Goal: Information Seeking & Learning: Learn about a topic

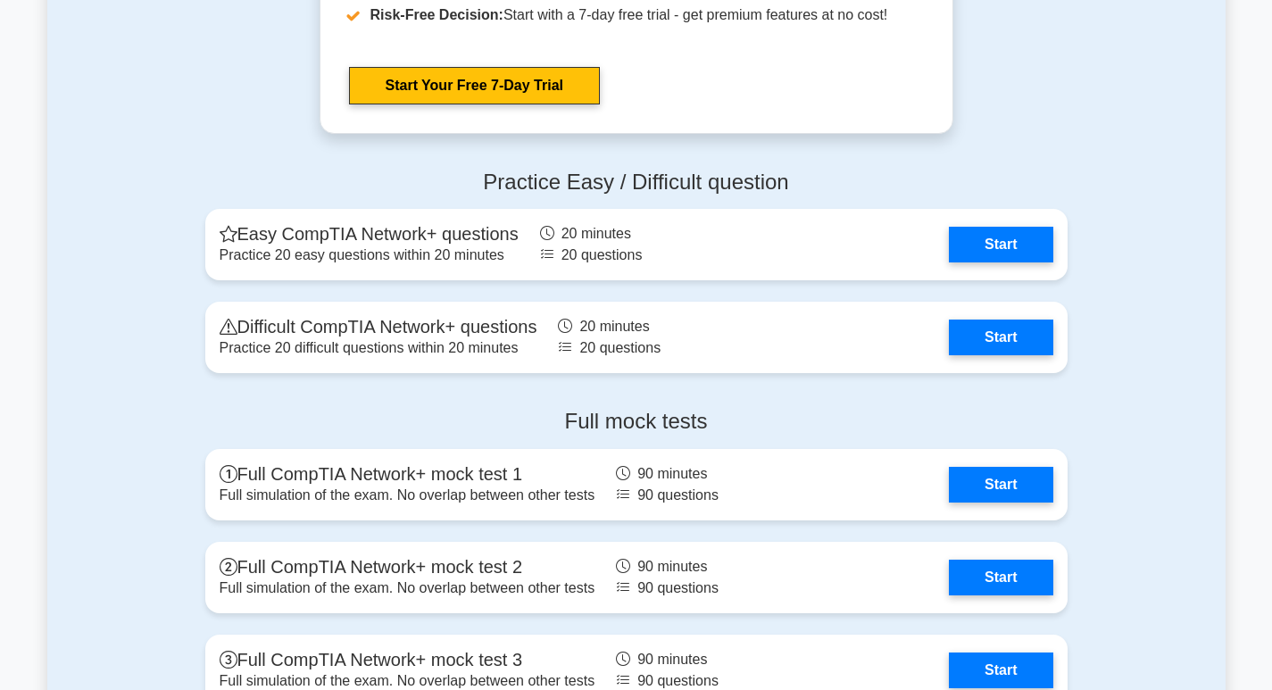
scroll to position [3572, 0]
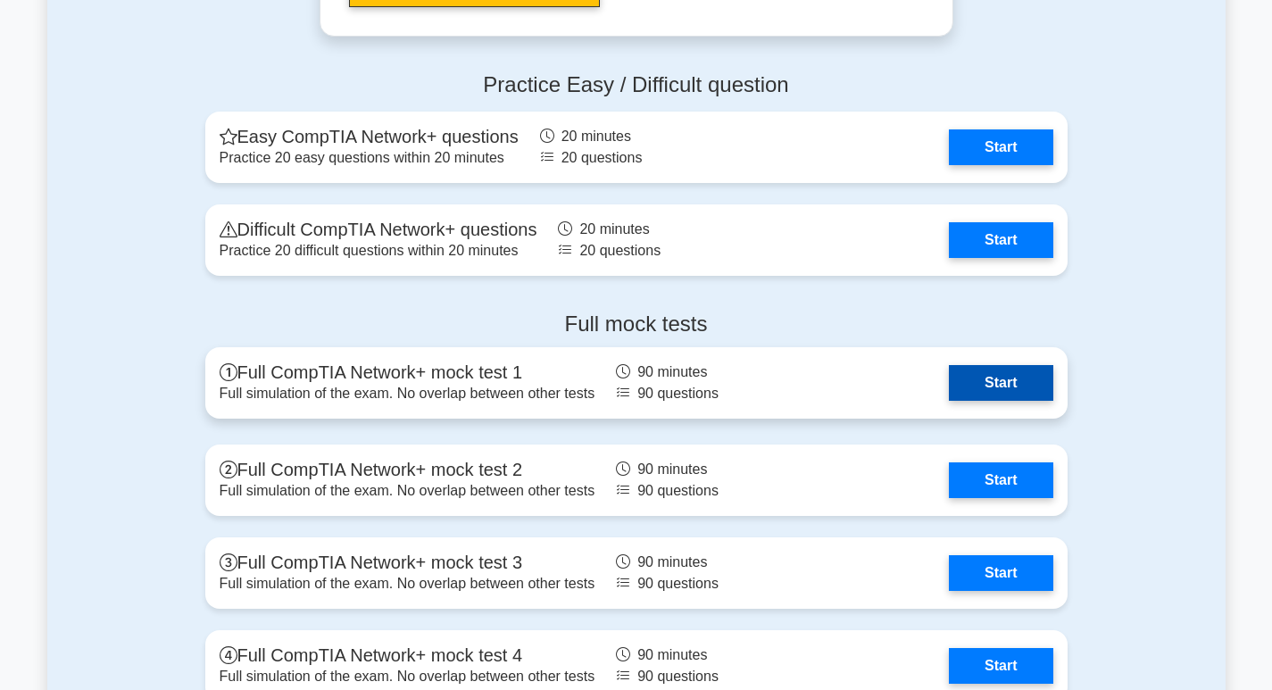
click at [1007, 391] on link "Start" at bounding box center [1001, 383] width 104 height 36
click at [1006, 389] on link "Start" at bounding box center [1001, 383] width 104 height 36
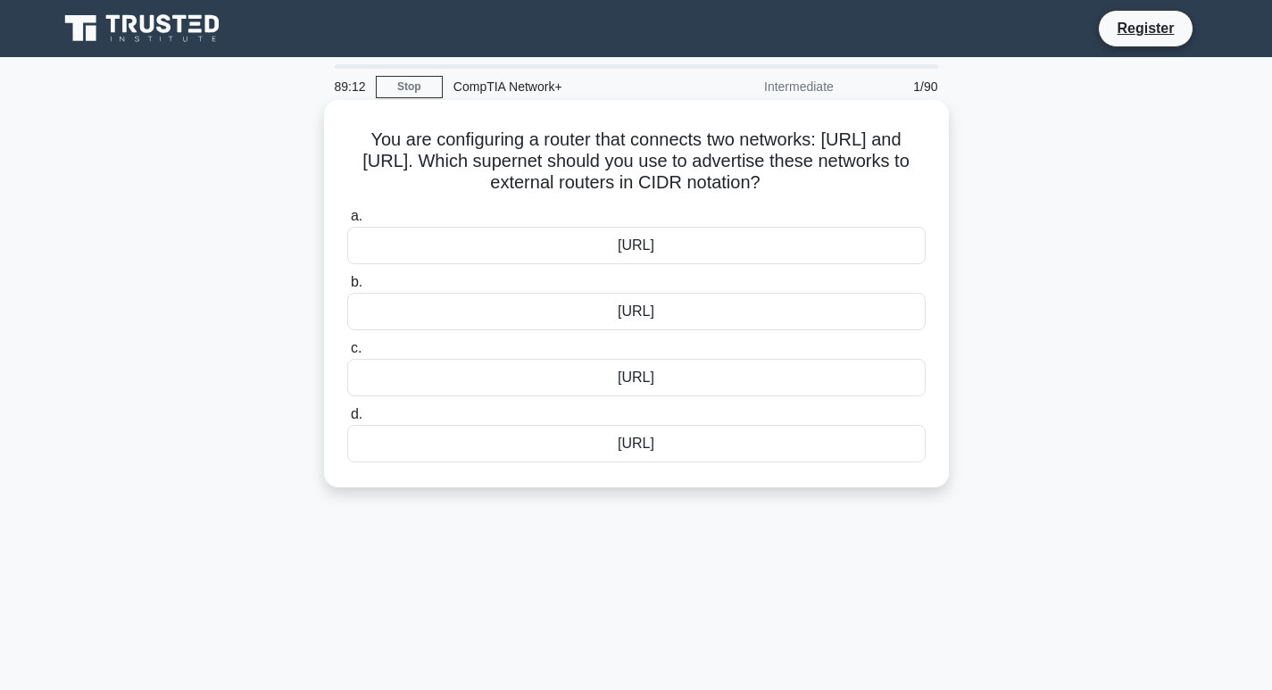
click at [670, 247] on div "10.50.0.0/16" at bounding box center [636, 246] width 579 height 38
click at [383, 246] on div "10.50.0.0/16" at bounding box center [636, 246] width 579 height 38
click at [347, 222] on input "a. 10.50.0.0/16" at bounding box center [347, 217] width 0 height 12
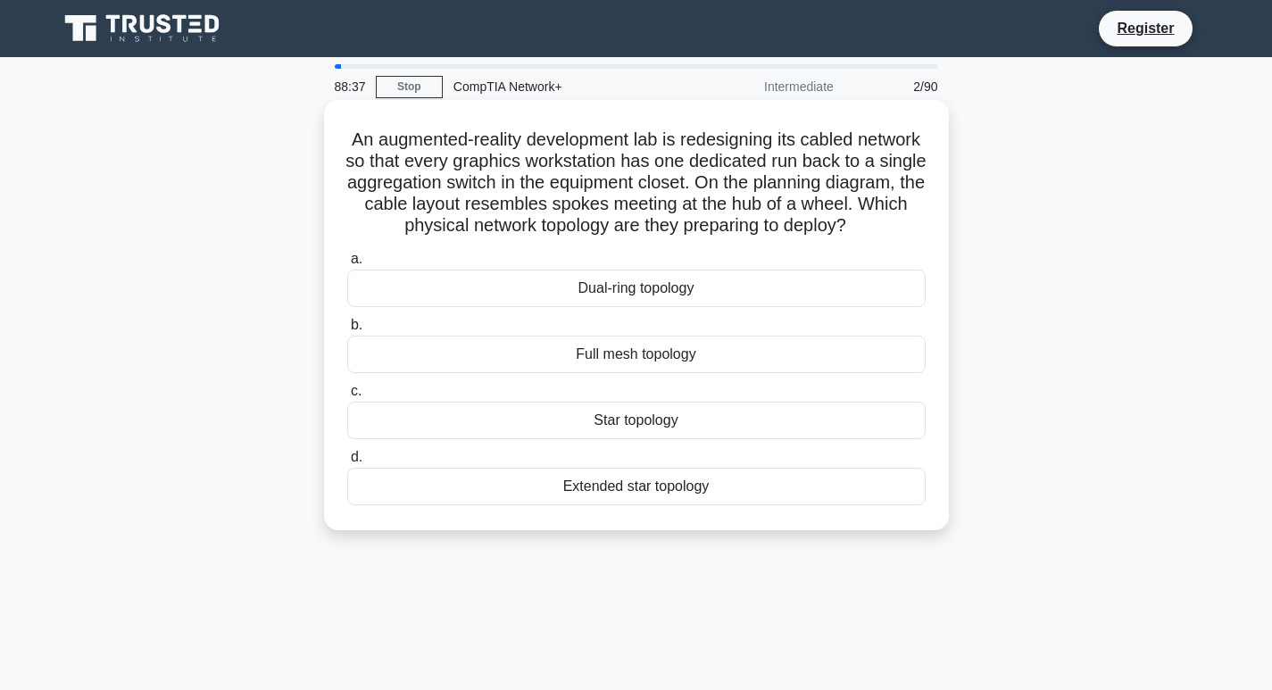
click at [663, 439] on div "Star topology" at bounding box center [636, 421] width 579 height 38
click at [347, 397] on input "c. Star topology" at bounding box center [347, 392] width 0 height 12
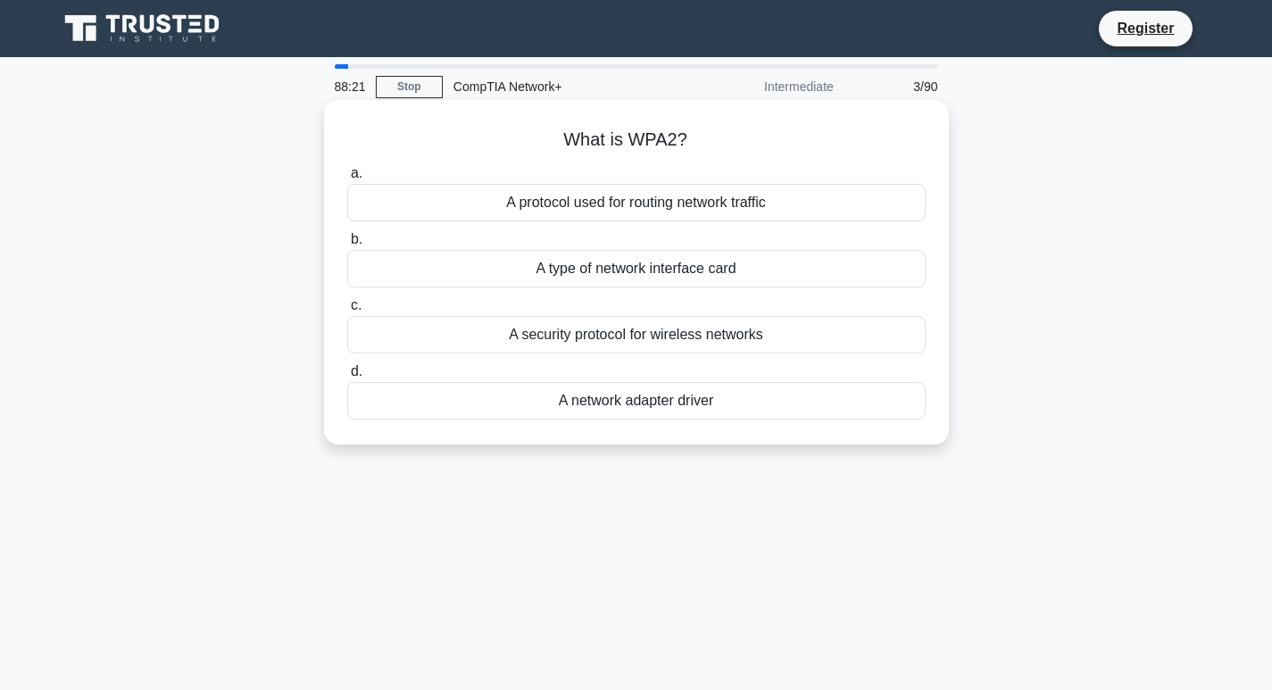
click at [642, 332] on div "A security protocol for wireless networks" at bounding box center [636, 335] width 579 height 38
click at [347, 312] on input "c. A security protocol for wireless networks" at bounding box center [347, 306] width 0 height 12
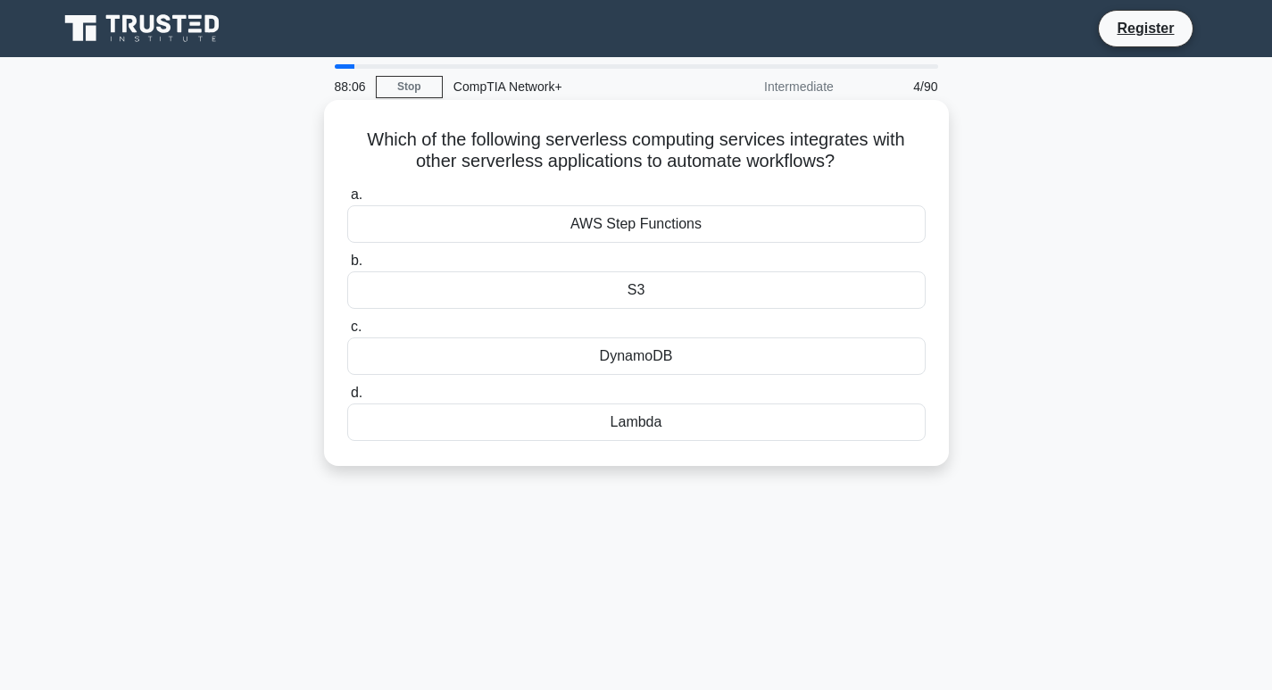
click at [668, 223] on div "AWS Step Functions" at bounding box center [636, 224] width 579 height 38
click at [347, 201] on input "a. AWS Step Functions" at bounding box center [347, 195] width 0 height 12
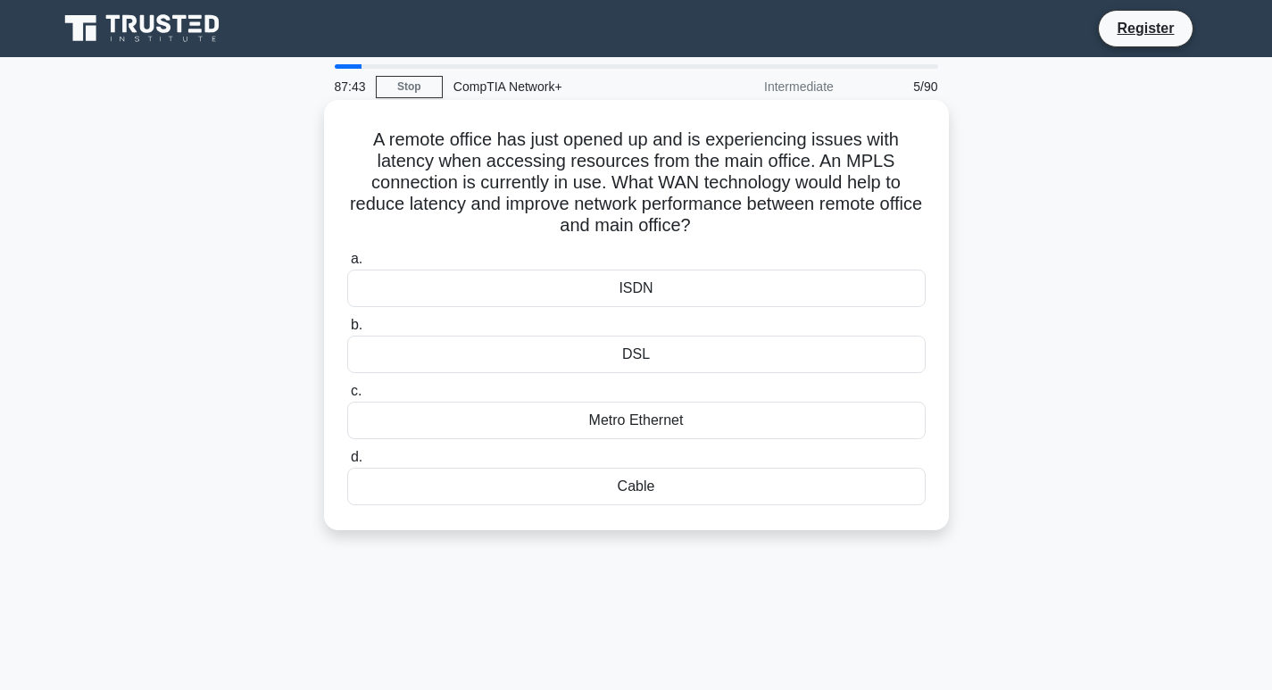
click at [662, 287] on div "ISDN" at bounding box center [636, 289] width 579 height 38
click at [347, 265] on input "a. ISDN" at bounding box center [347, 260] width 0 height 12
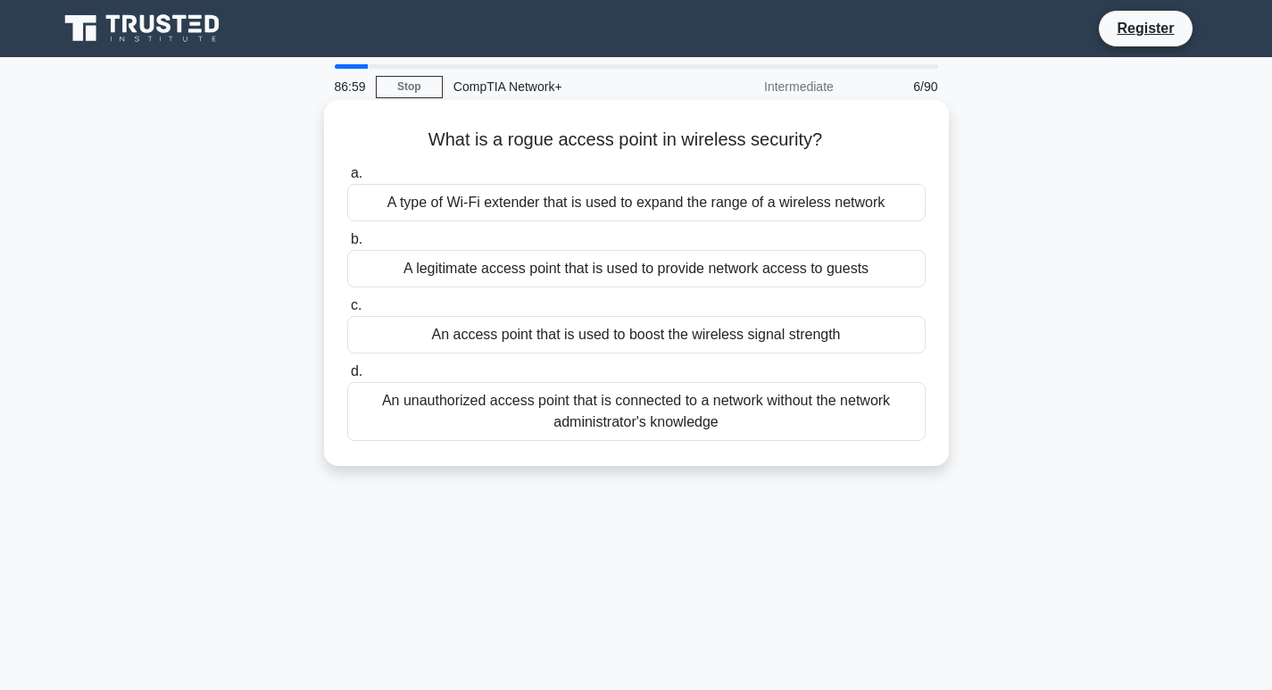
click at [668, 205] on div "A type of Wi-Fi extender that is used to expand the range of a wireless network" at bounding box center [636, 203] width 579 height 38
click at [347, 179] on input "a. A type of Wi-Fi extender that is used to expand the range of a wireless netw…" at bounding box center [347, 174] width 0 height 12
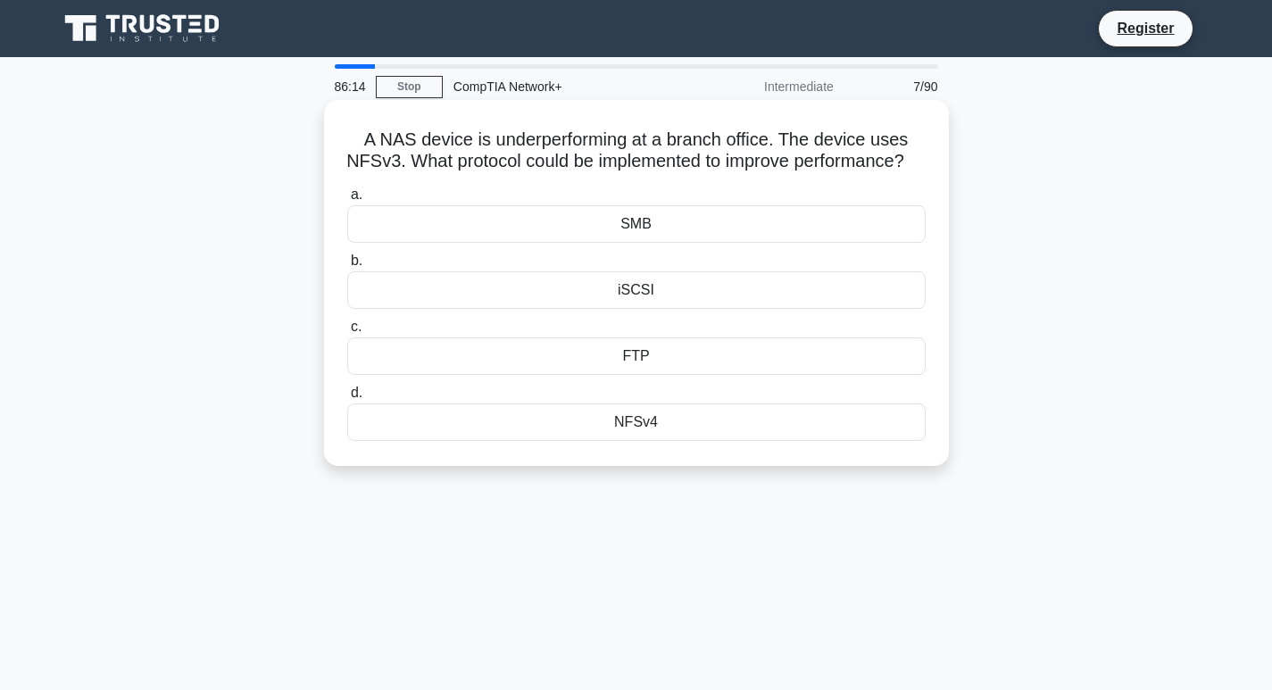
click at [626, 441] on div "NFSv4" at bounding box center [636, 423] width 579 height 38
click at [347, 399] on input "d. NFSv4" at bounding box center [347, 394] width 0 height 12
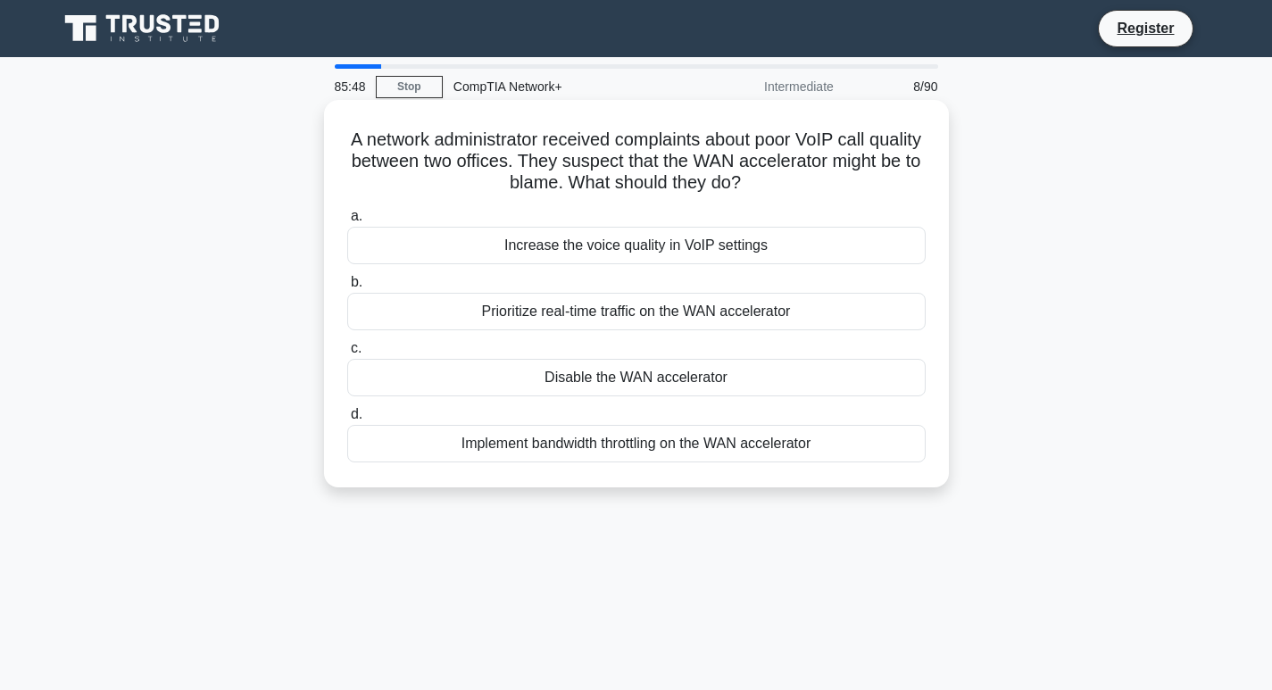
click at [625, 442] on div "Implement bandwidth throttling on the WAN accelerator" at bounding box center [636, 444] width 579 height 38
click at [347, 421] on input "d. Implement bandwidth throttling on the WAN accelerator" at bounding box center [347, 415] width 0 height 12
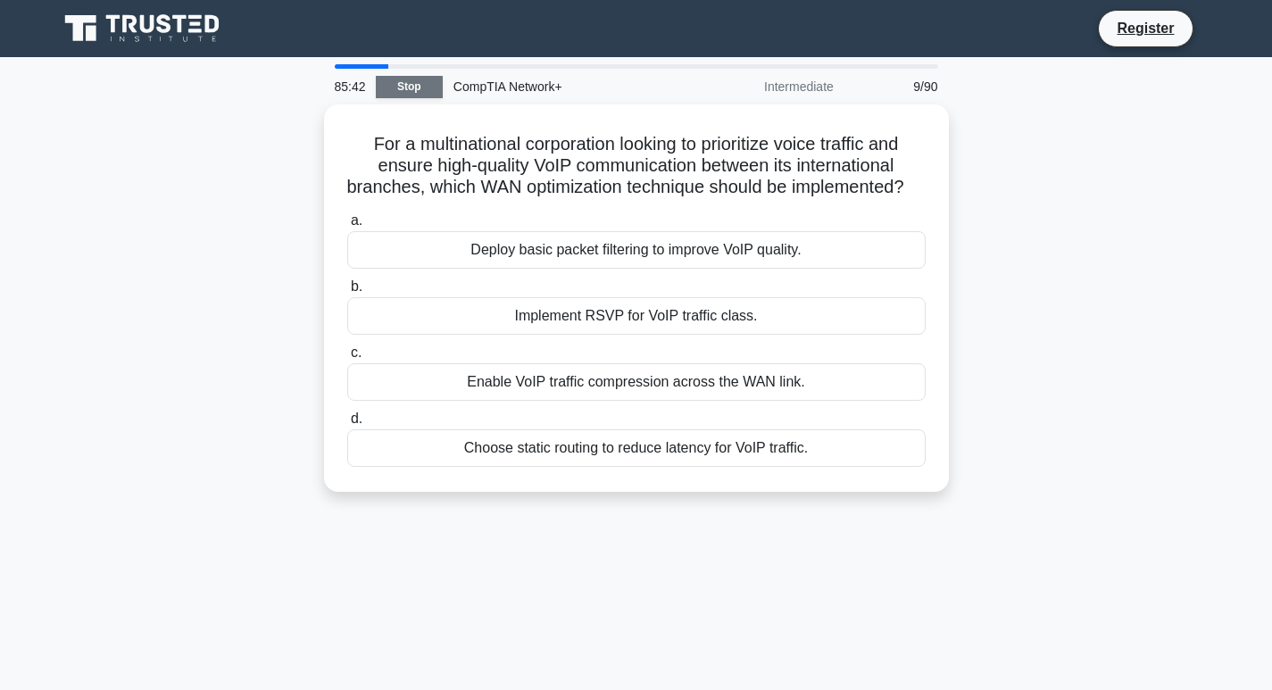
click at [408, 82] on link "Stop" at bounding box center [409, 87] width 67 height 22
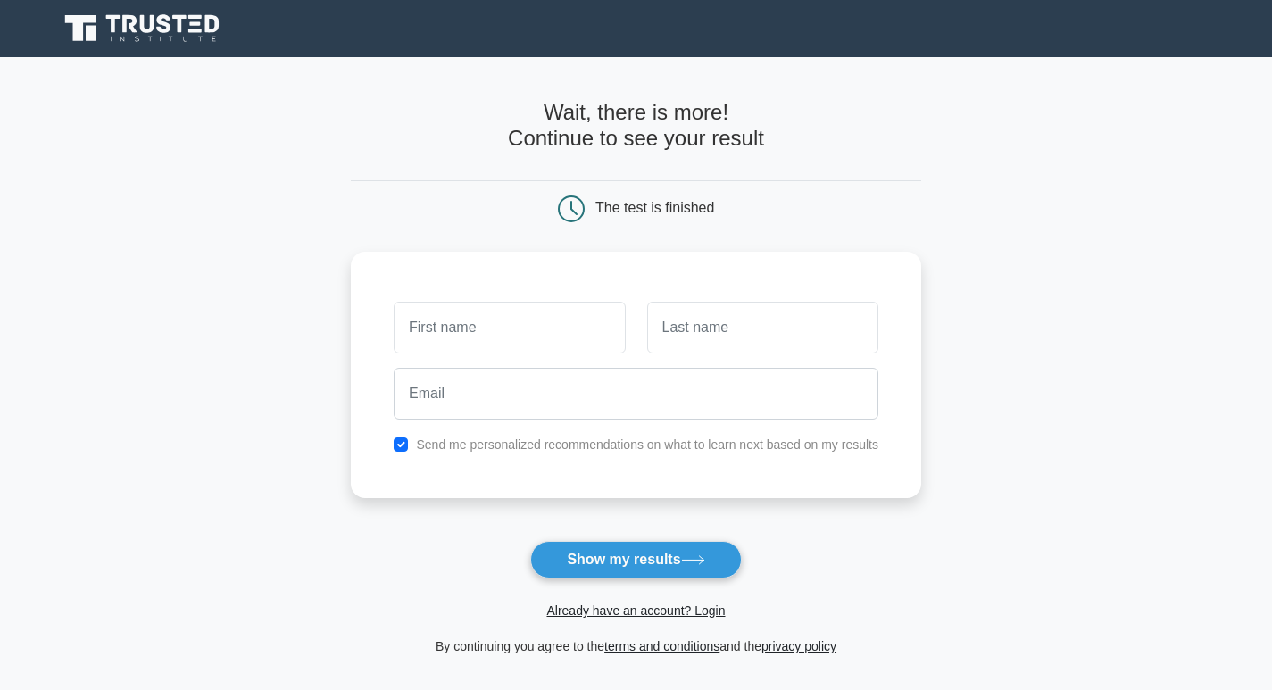
click at [622, 131] on h4 "Wait, there is more! Continue to see your result" at bounding box center [636, 126] width 571 height 52
click at [664, 138] on h4 "Wait, there is more! Continue to see your result" at bounding box center [636, 126] width 571 height 52
click at [639, 211] on div "The test is finished" at bounding box center [655, 207] width 119 height 15
click at [601, 213] on div "The test is finished" at bounding box center [655, 207] width 119 height 15
click at [576, 214] on icon at bounding box center [571, 209] width 27 height 27
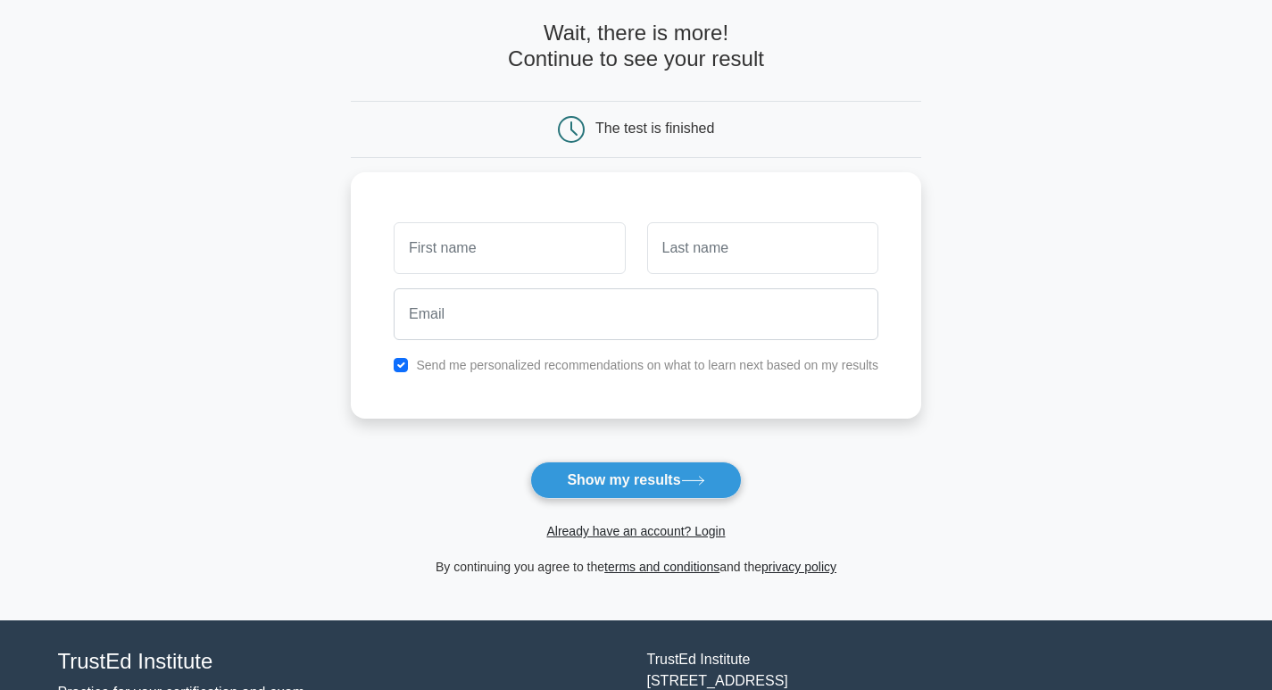
scroll to position [68, 0]
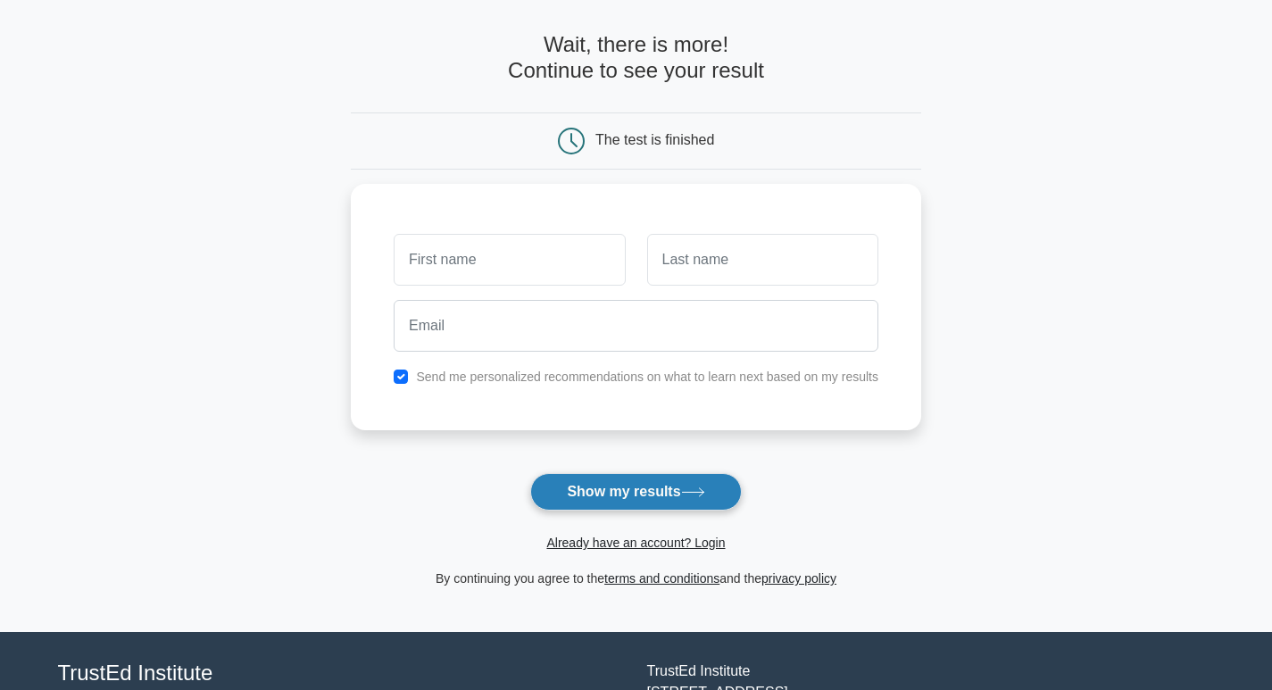
click at [631, 505] on button "Show my results" at bounding box center [635, 492] width 211 height 38
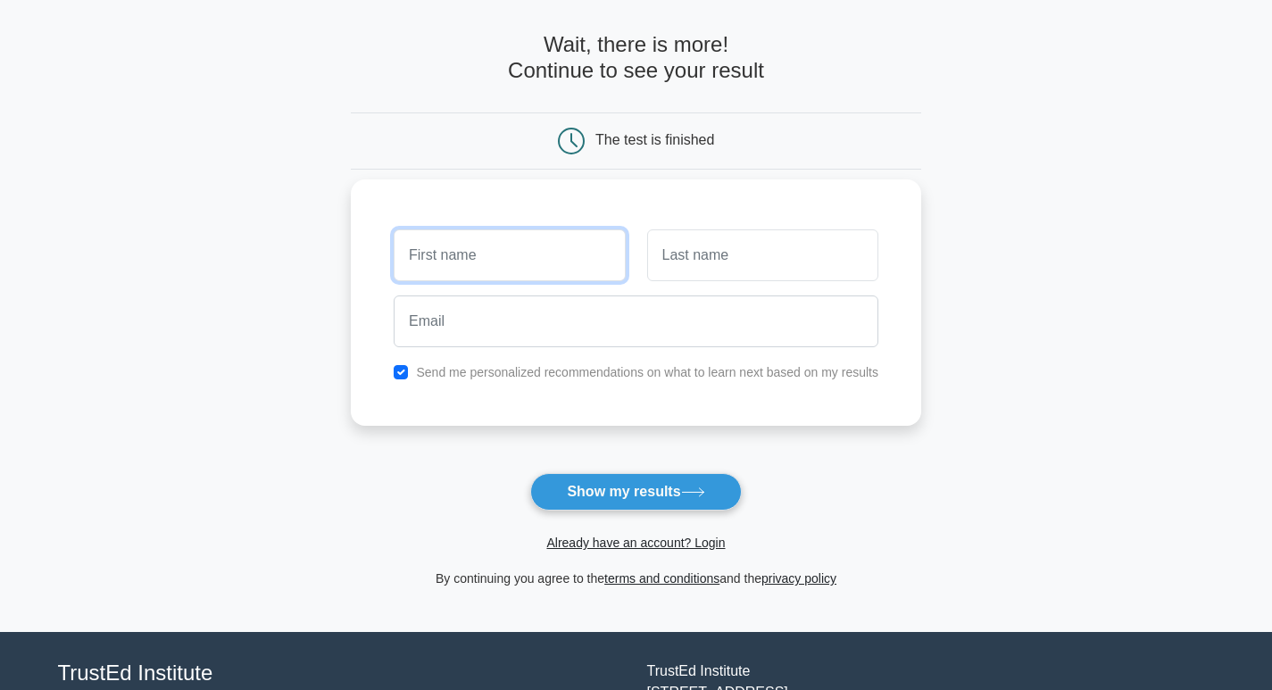
click at [465, 266] on input "text" at bounding box center [509, 255] width 231 height 52
type input "Lazola"
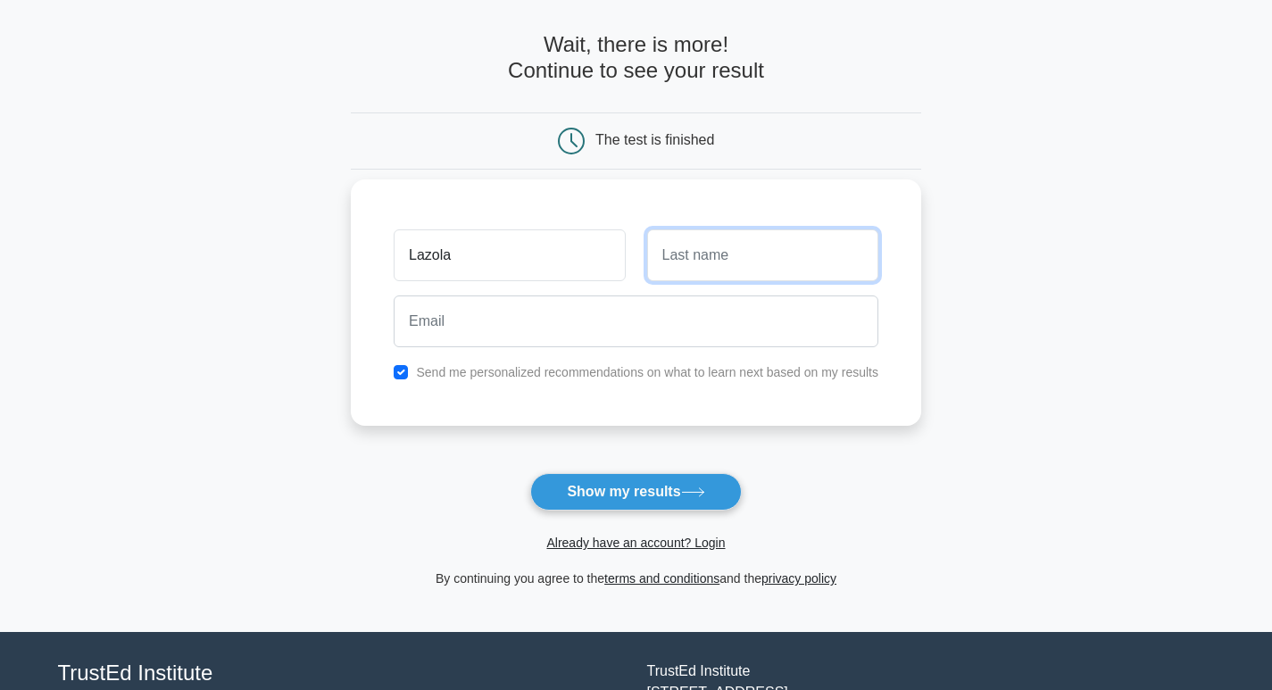
click at [821, 254] on input "text" at bounding box center [762, 255] width 231 height 52
type input "Bhanti"
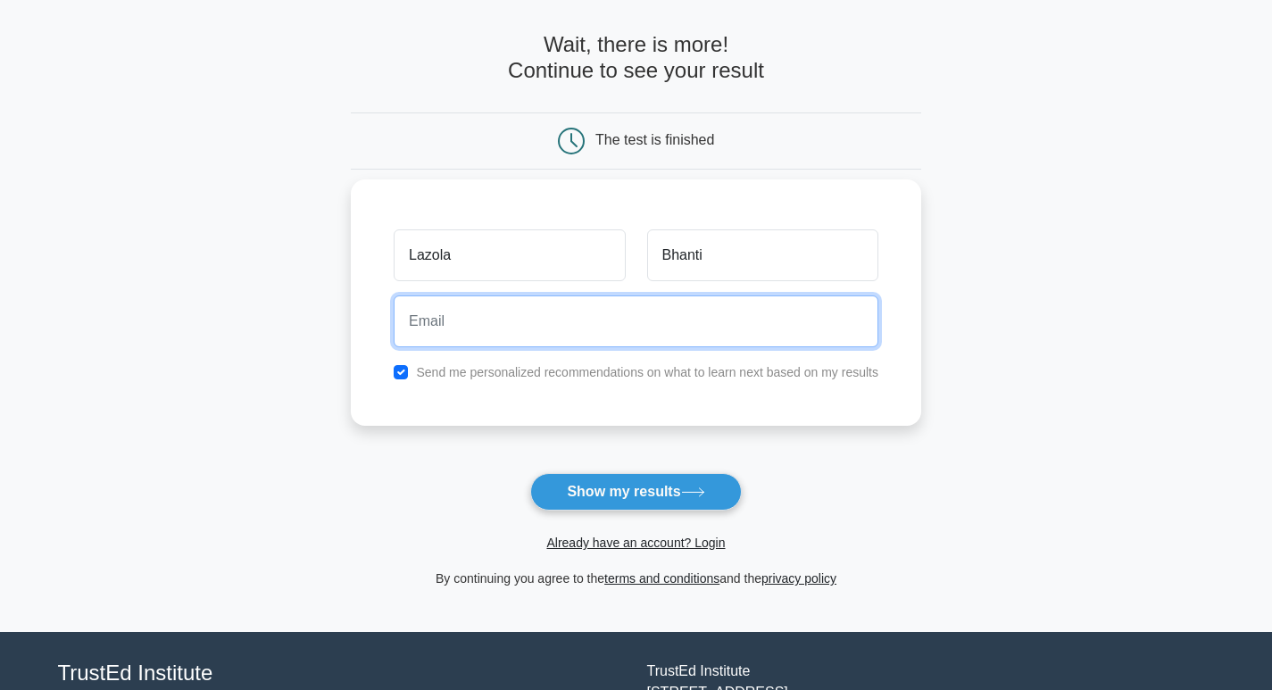
click at [699, 316] on input "email" at bounding box center [636, 322] width 485 height 52
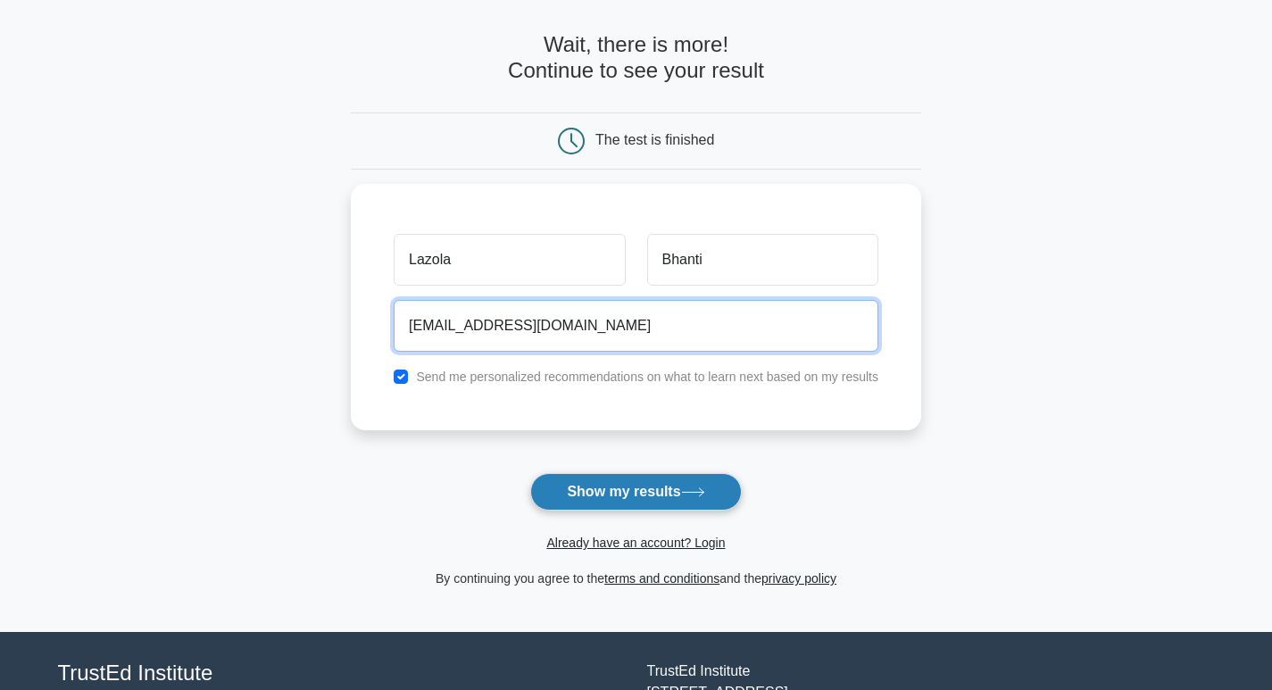
type input "lazolaskinnybhanti@gmail.com"
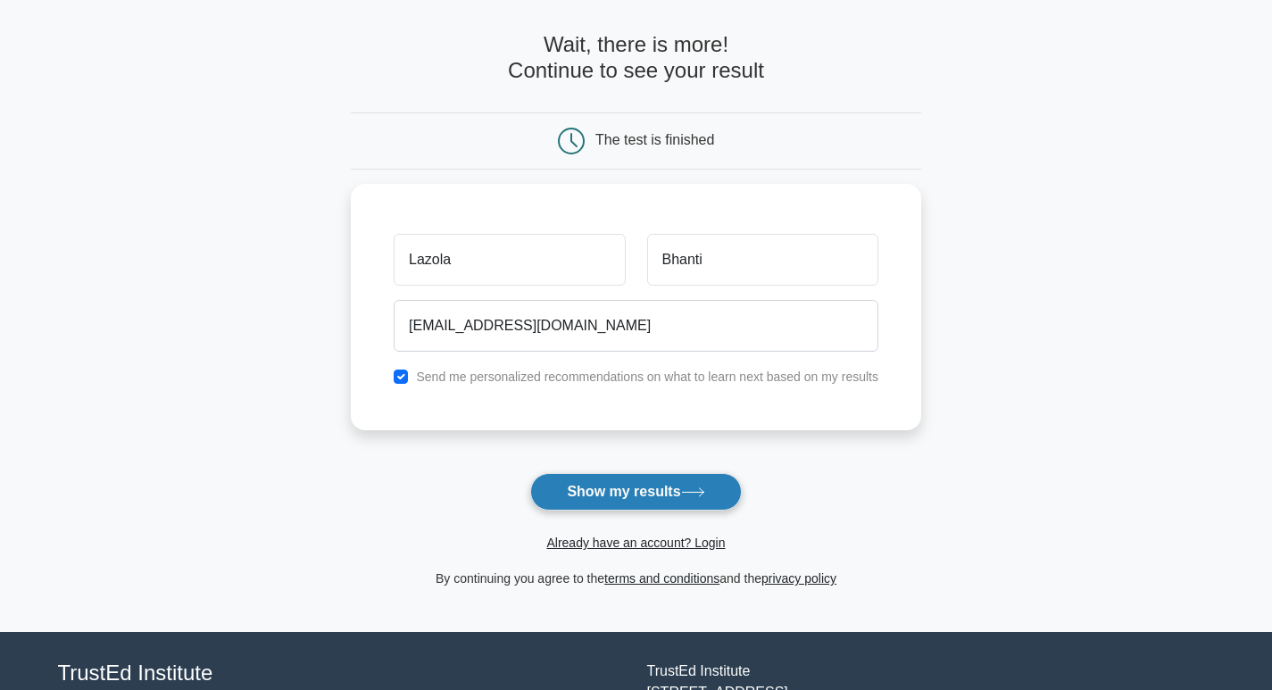
click at [663, 492] on button "Show my results" at bounding box center [635, 492] width 211 height 38
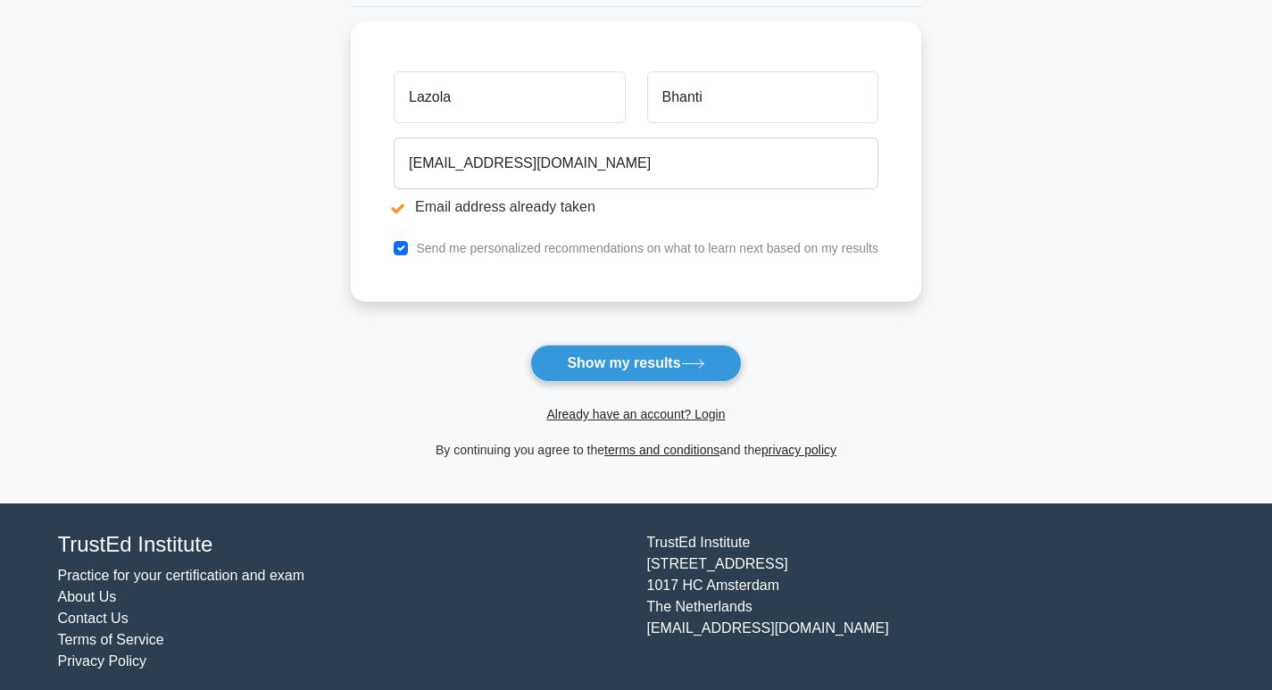
scroll to position [308, 0]
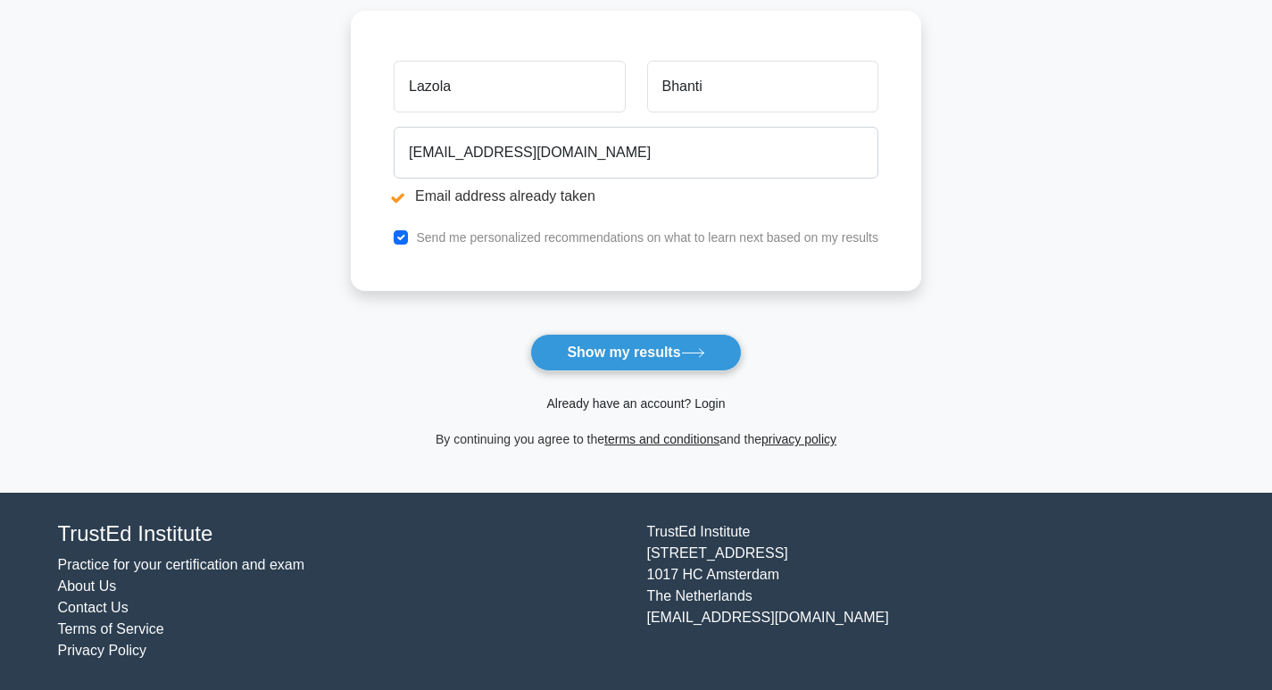
click at [646, 403] on link "Already have an account? Login" at bounding box center [635, 403] width 179 height 14
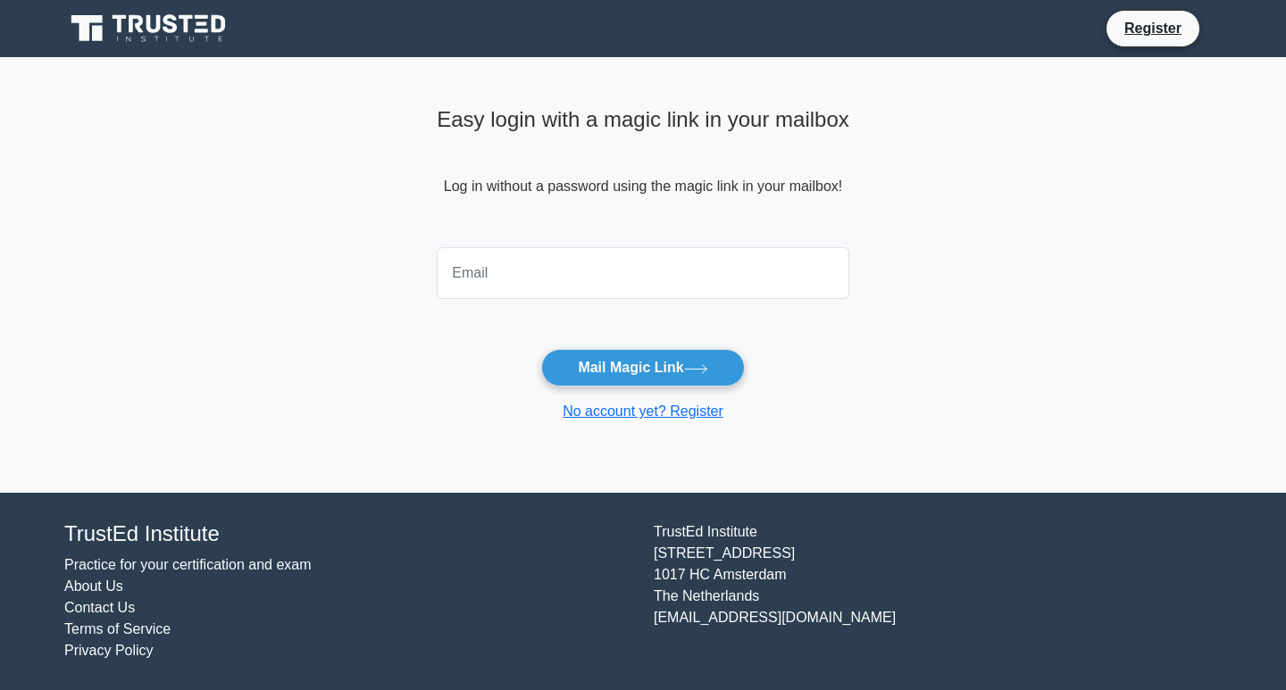
click at [566, 281] on input "email" at bounding box center [643, 273] width 413 height 52
type input "lazolaskinnybhanti@gmail.com"
click at [697, 361] on button "Mail Magic Link" at bounding box center [642, 368] width 203 height 38
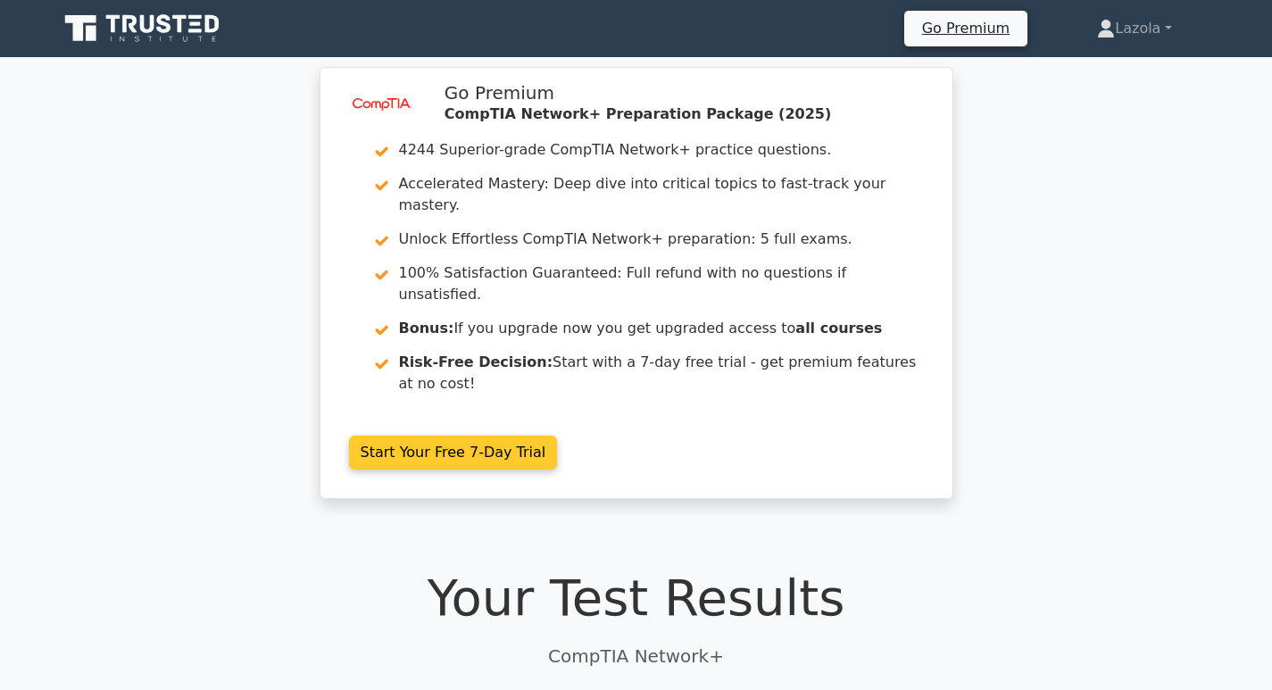
click at [407, 436] on link "Start Your Free 7-Day Trial" at bounding box center [453, 453] width 209 height 34
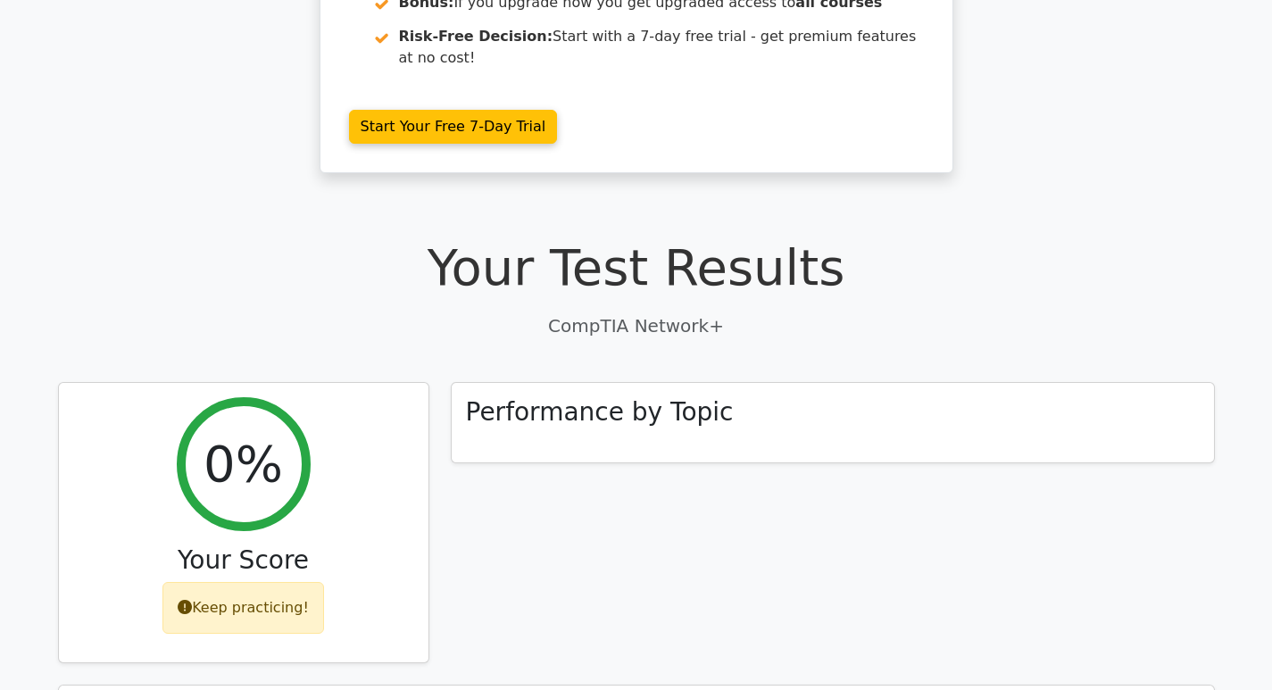
scroll to position [357, 0]
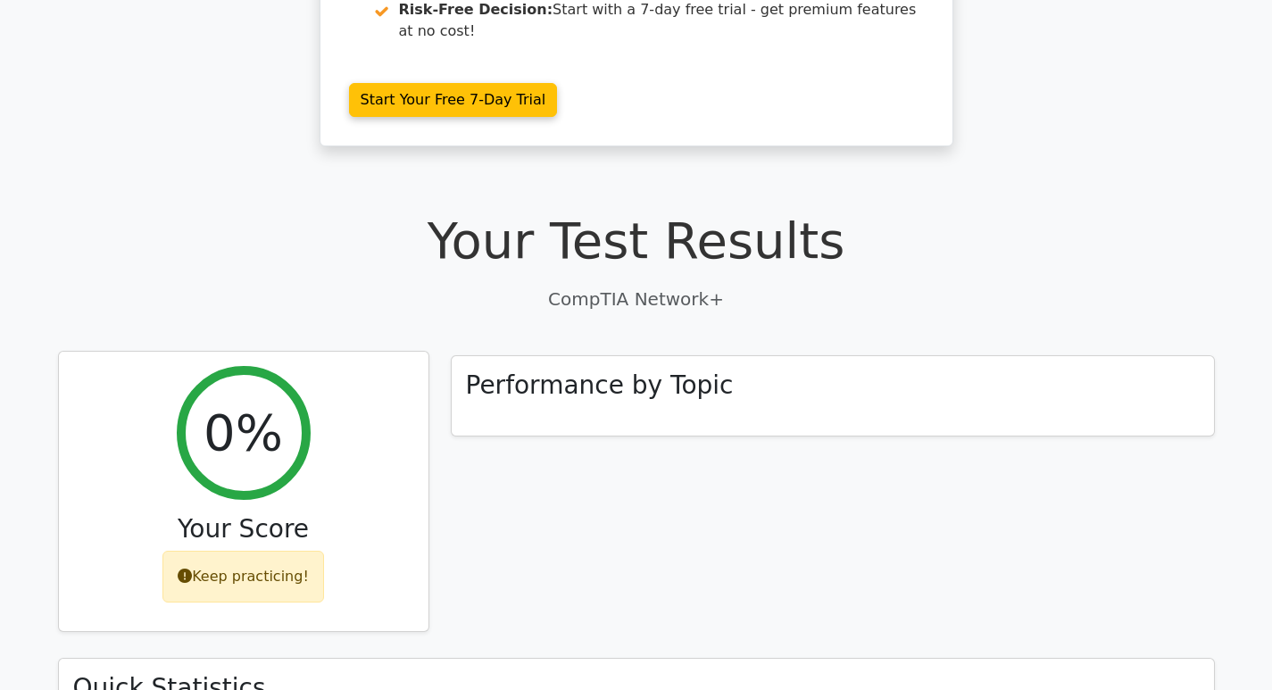
click at [266, 551] on div "Keep practicing!" at bounding box center [244, 577] width 162 height 52
click at [190, 569] on icon at bounding box center [185, 576] width 14 height 14
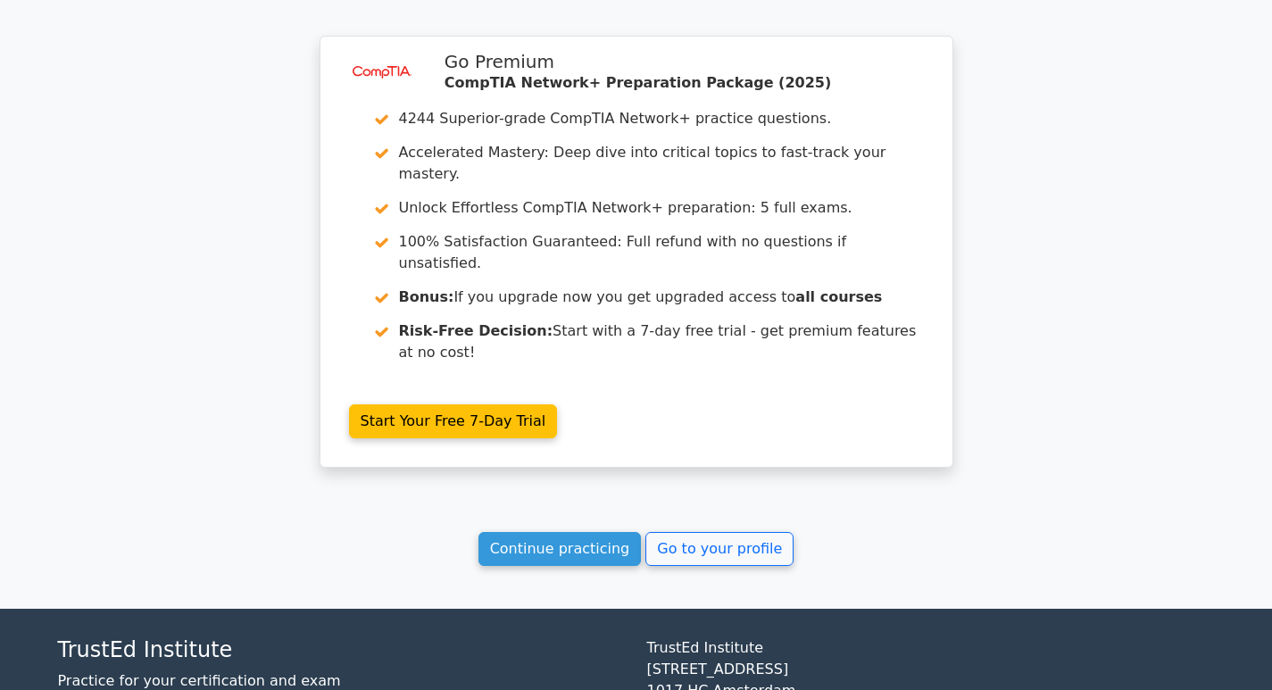
scroll to position [1431, 0]
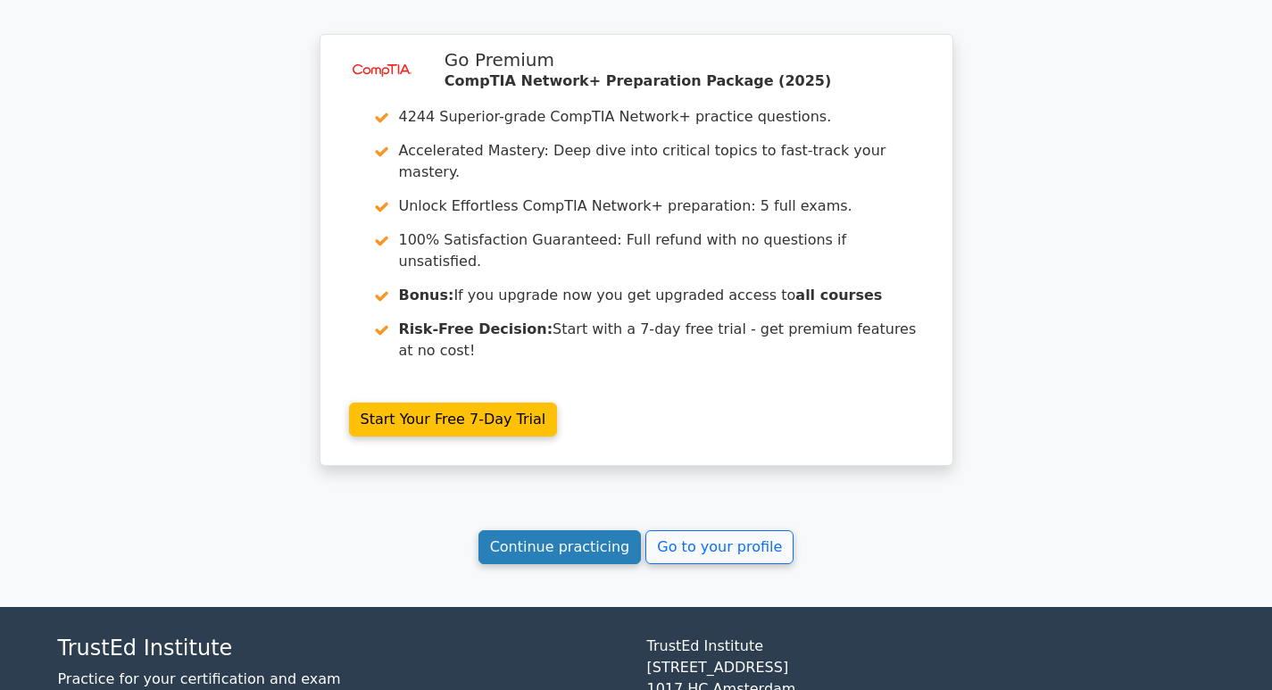
click at [598, 530] on link "Continue practicing" at bounding box center [560, 547] width 163 height 34
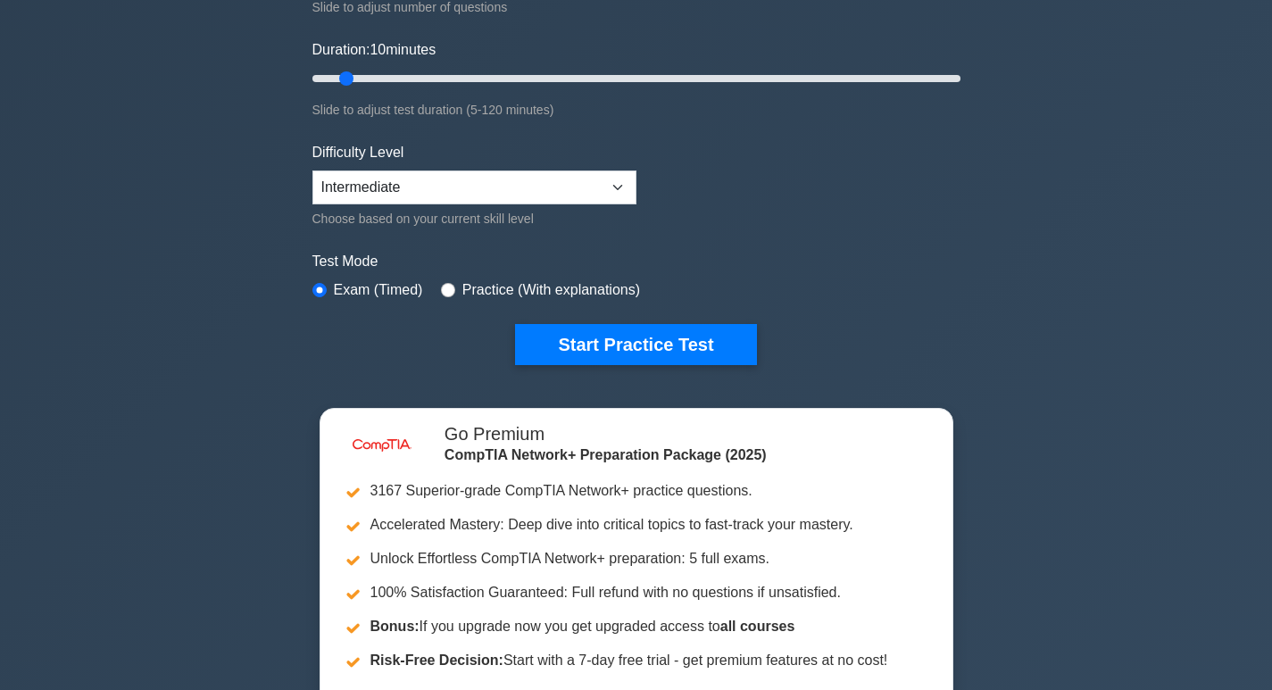
scroll to position [357, 0]
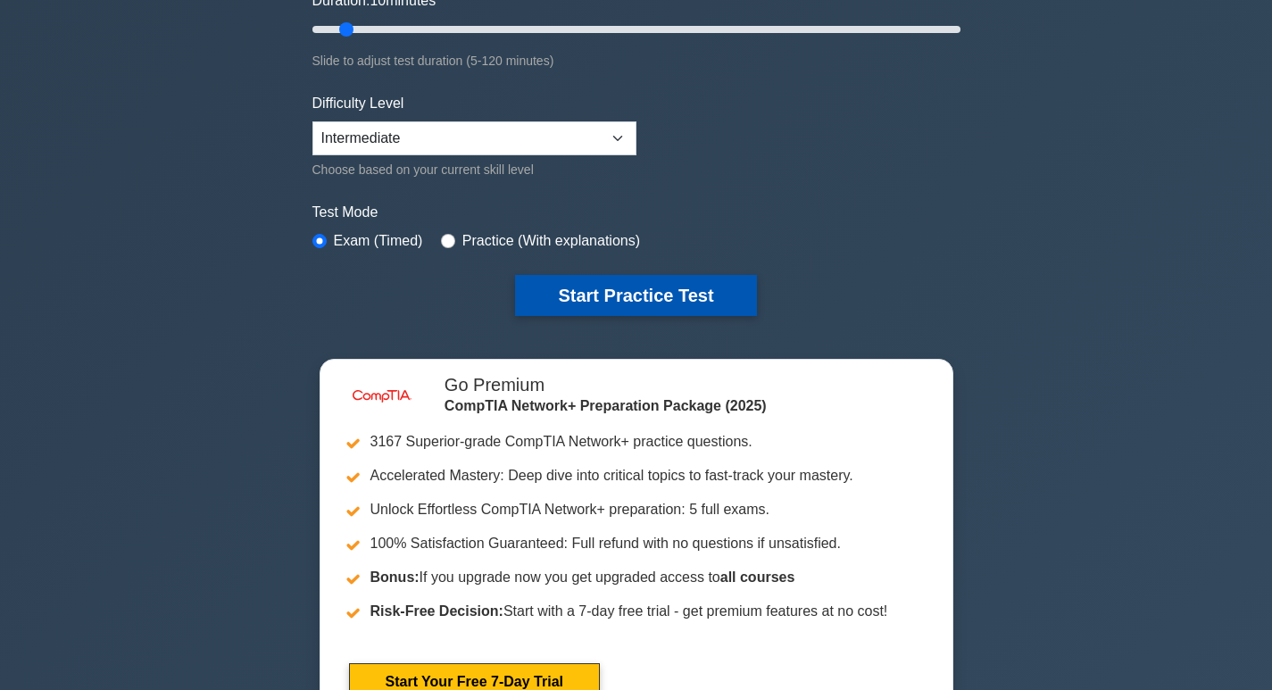
click at [616, 282] on button "Start Practice Test" at bounding box center [635, 295] width 241 height 41
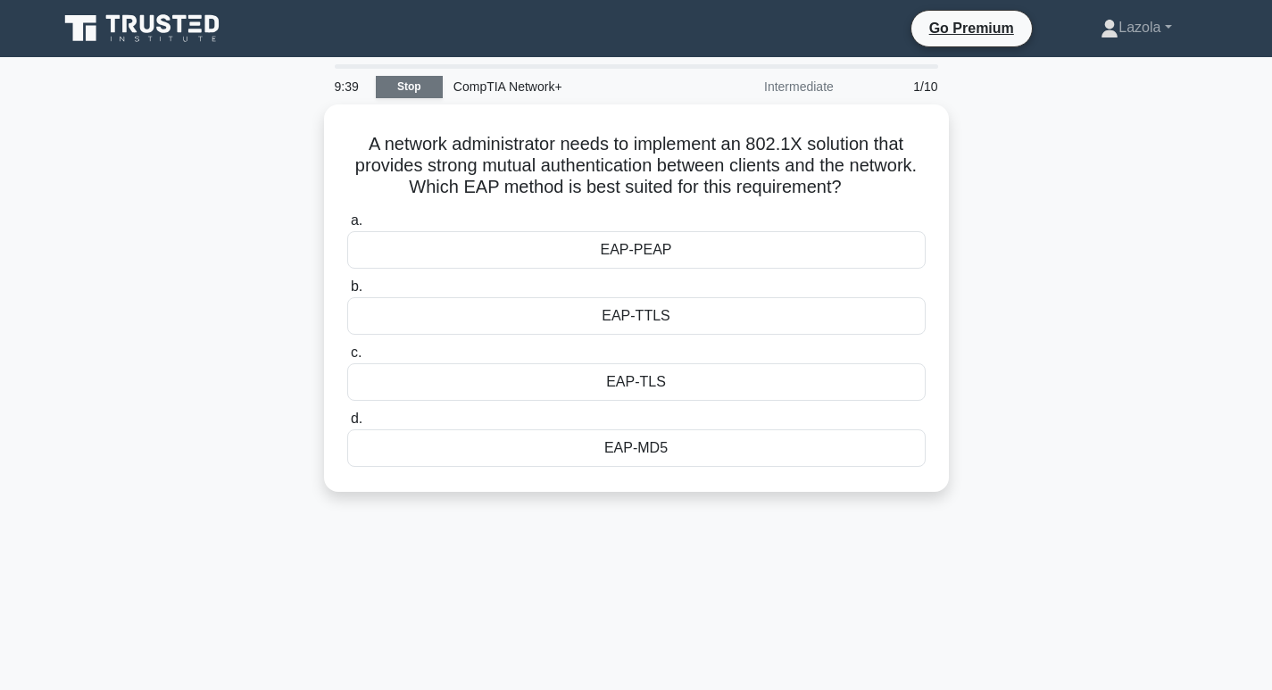
click at [400, 83] on link "Stop" at bounding box center [409, 87] width 67 height 22
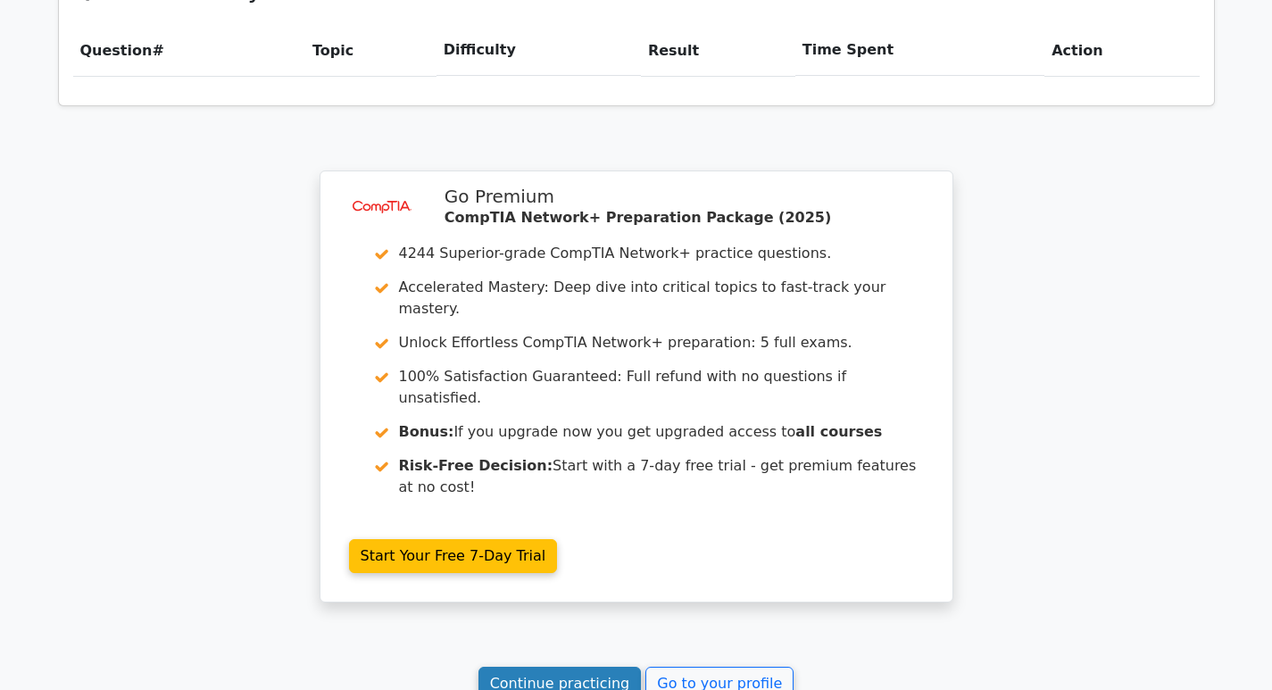
scroll to position [1339, 0]
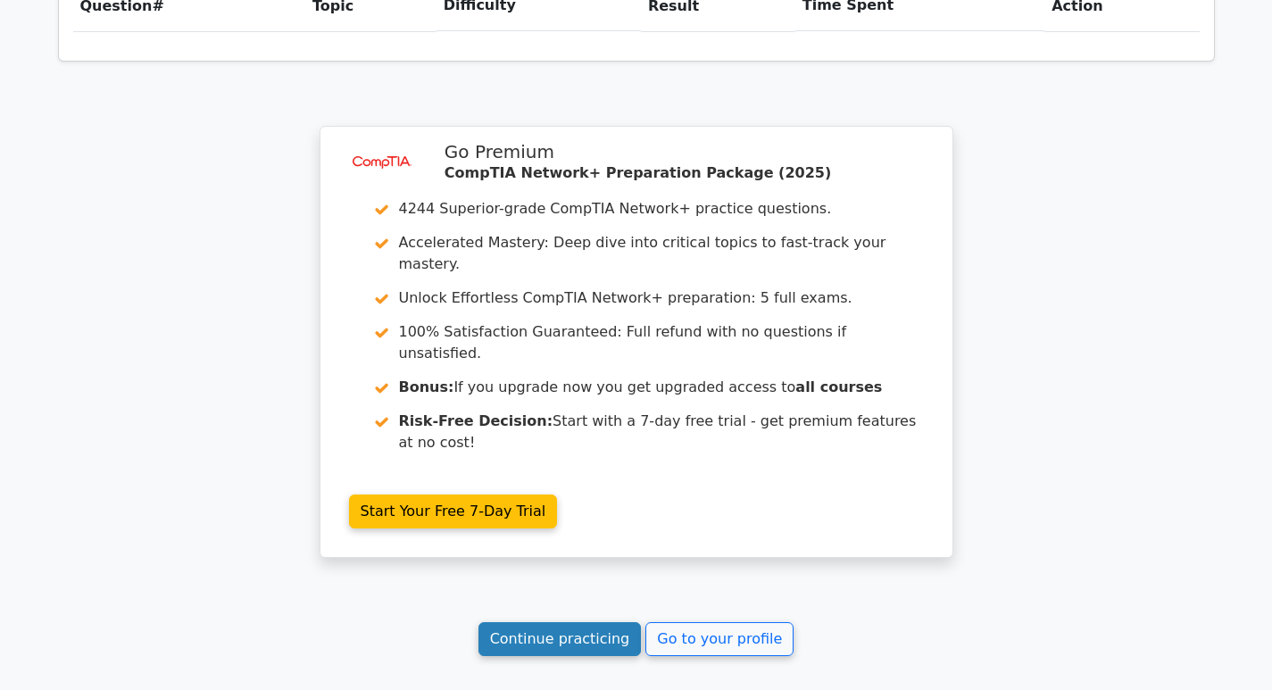
click at [577, 622] on link "Continue practicing" at bounding box center [560, 639] width 163 height 34
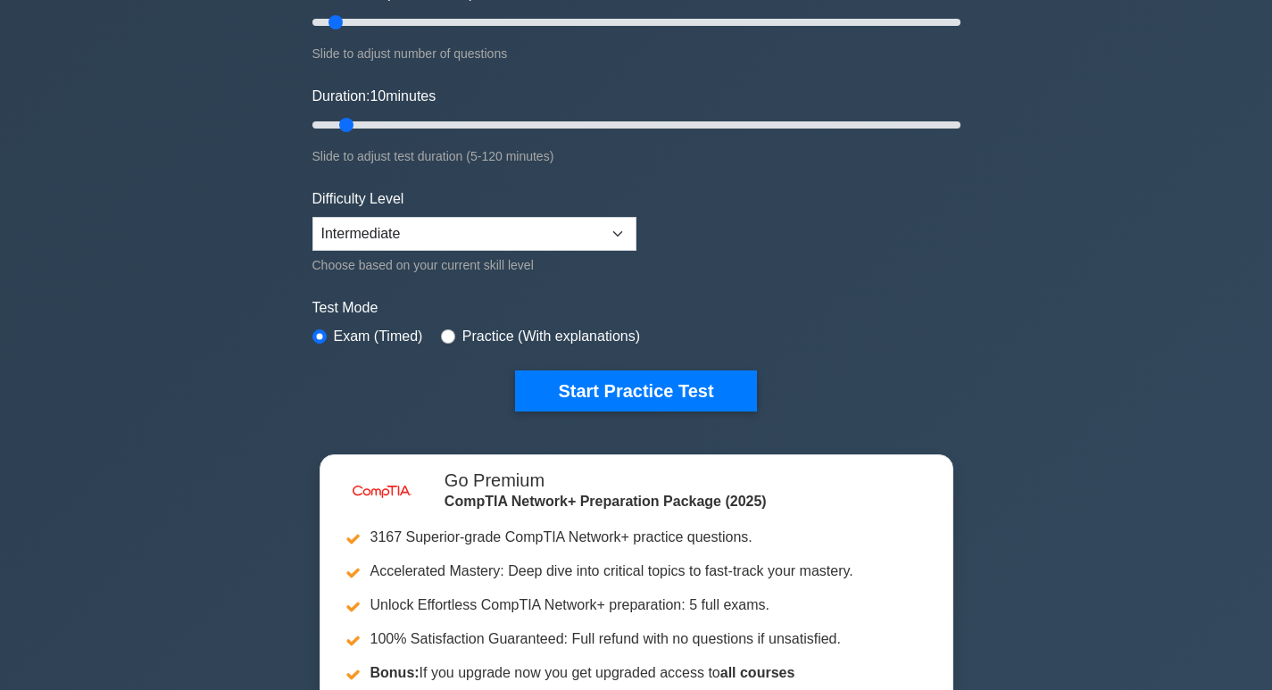
scroll to position [268, 0]
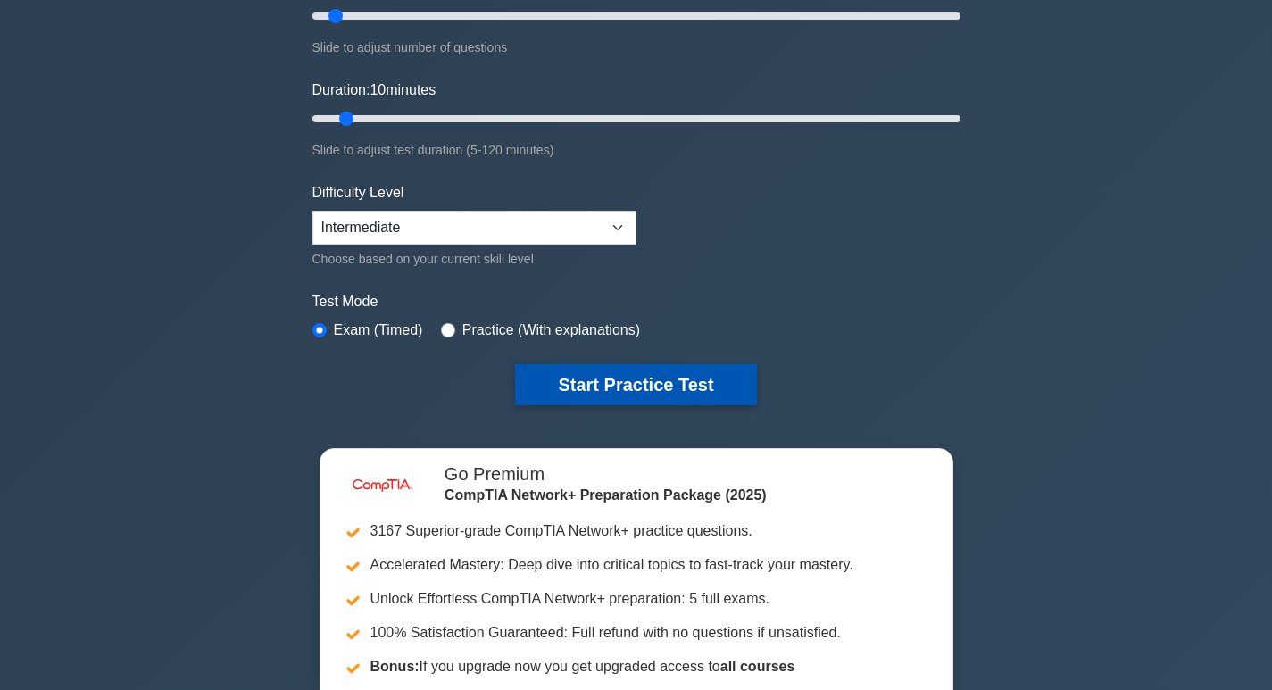
click at [596, 388] on button "Start Practice Test" at bounding box center [635, 384] width 241 height 41
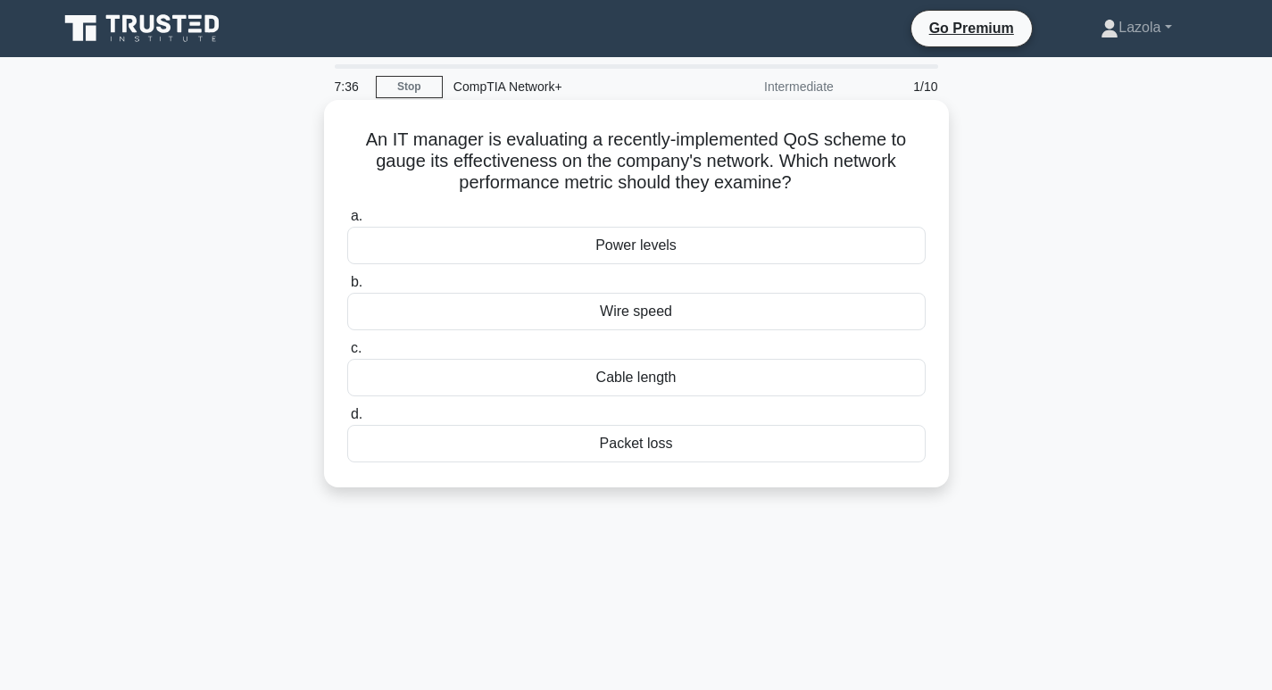
click at [665, 447] on div "Packet loss" at bounding box center [636, 444] width 579 height 38
click at [347, 421] on input "d. Packet loss" at bounding box center [347, 415] width 0 height 12
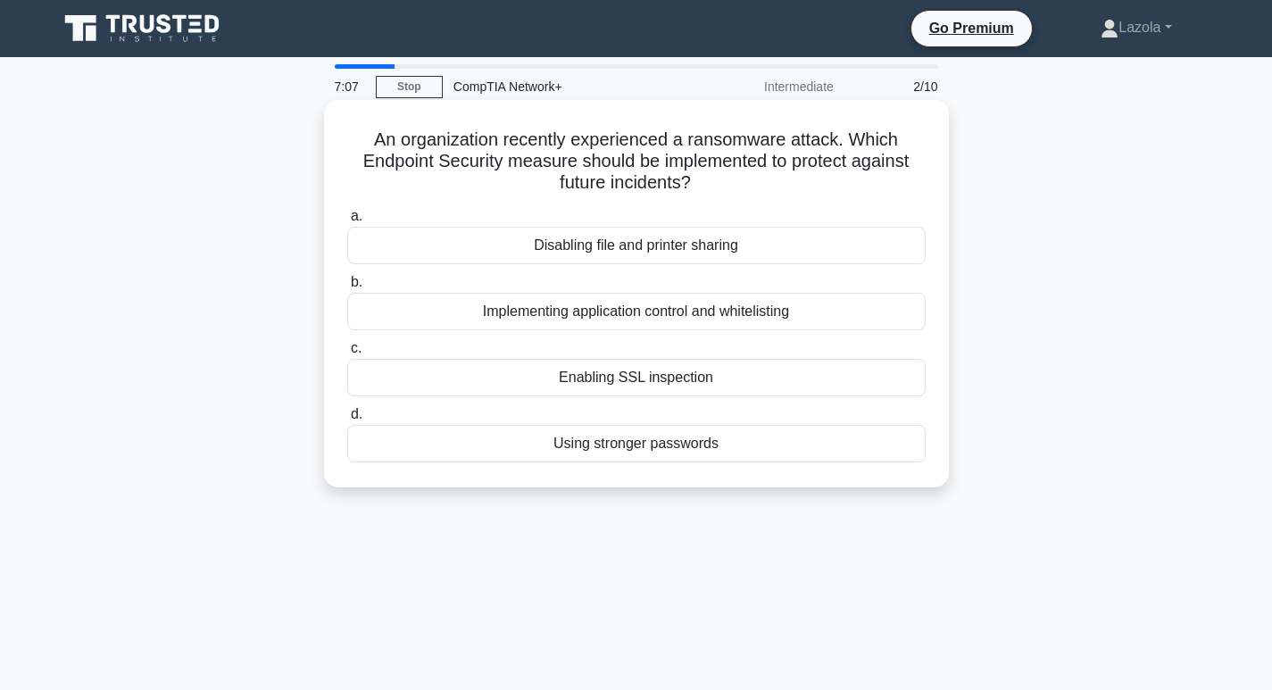
click at [672, 384] on div "Enabling SSL inspection" at bounding box center [636, 378] width 579 height 38
click at [347, 354] on input "c. Enabling SSL inspection" at bounding box center [347, 349] width 0 height 12
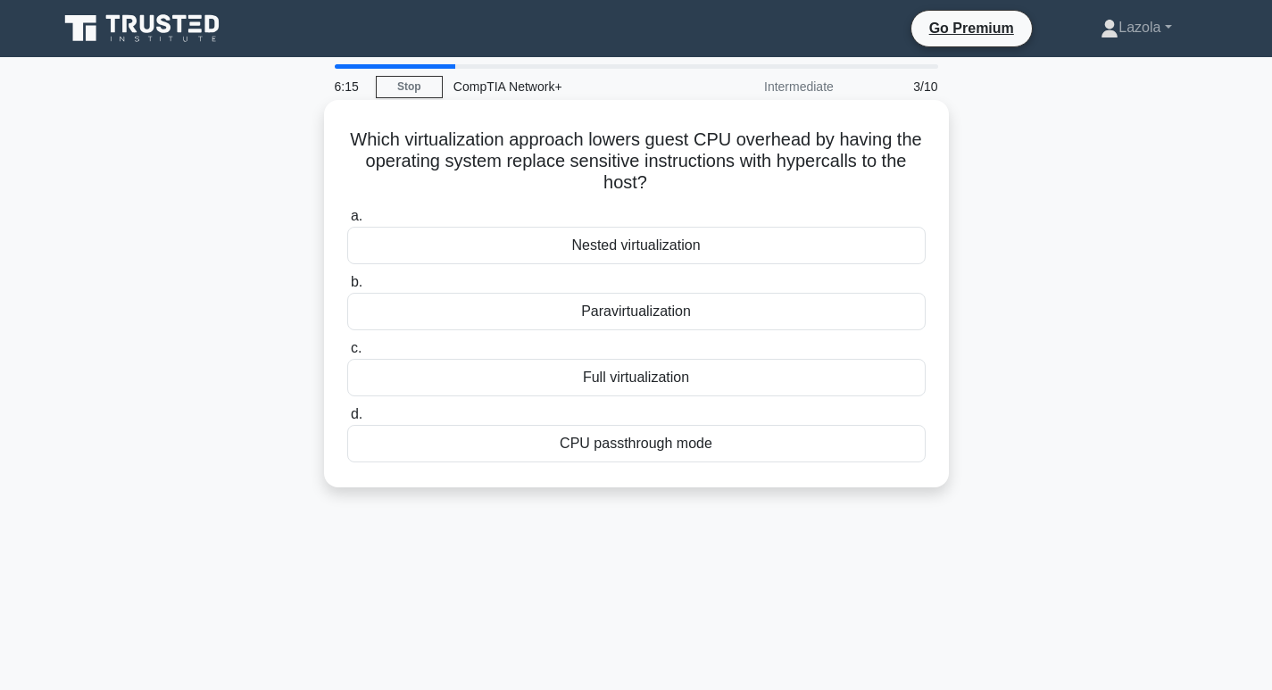
click at [636, 246] on div "Nested virtualization" at bounding box center [636, 246] width 579 height 38
click at [347, 222] on input "a. Nested virtualization" at bounding box center [347, 217] width 0 height 12
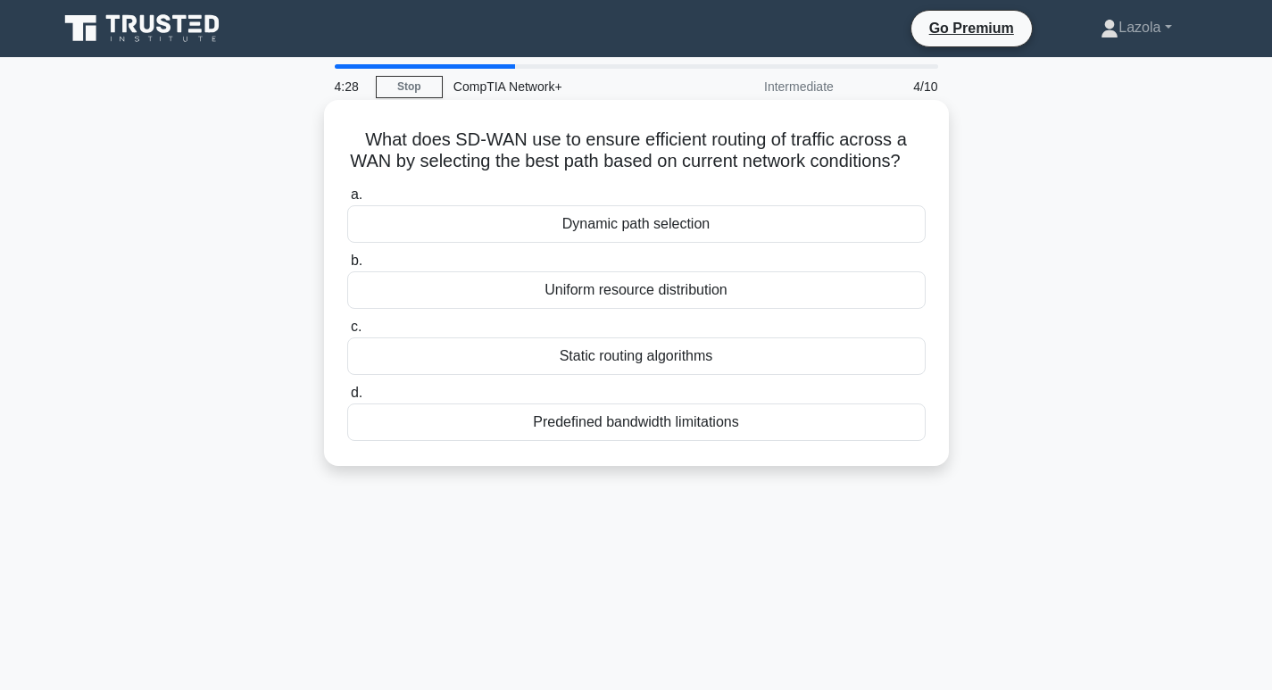
click at [623, 309] on div "Uniform resource distribution" at bounding box center [636, 290] width 579 height 38
click at [347, 267] on input "b. Uniform resource distribution" at bounding box center [347, 261] width 0 height 12
